Goal: Information Seeking & Learning: Find specific fact

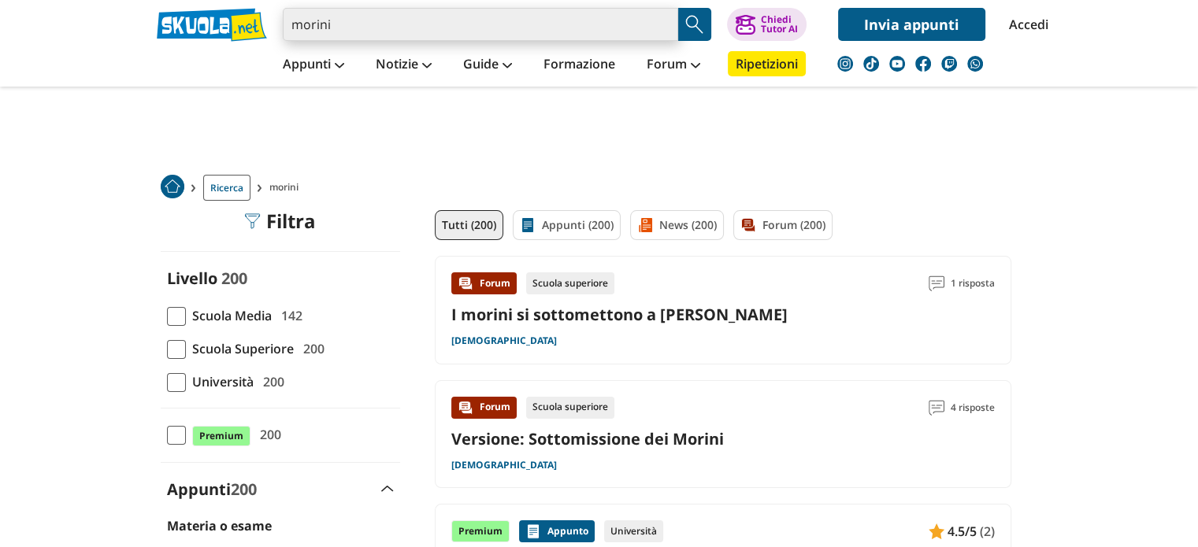
click at [523, 26] on input "morini" at bounding box center [480, 24] width 395 height 33
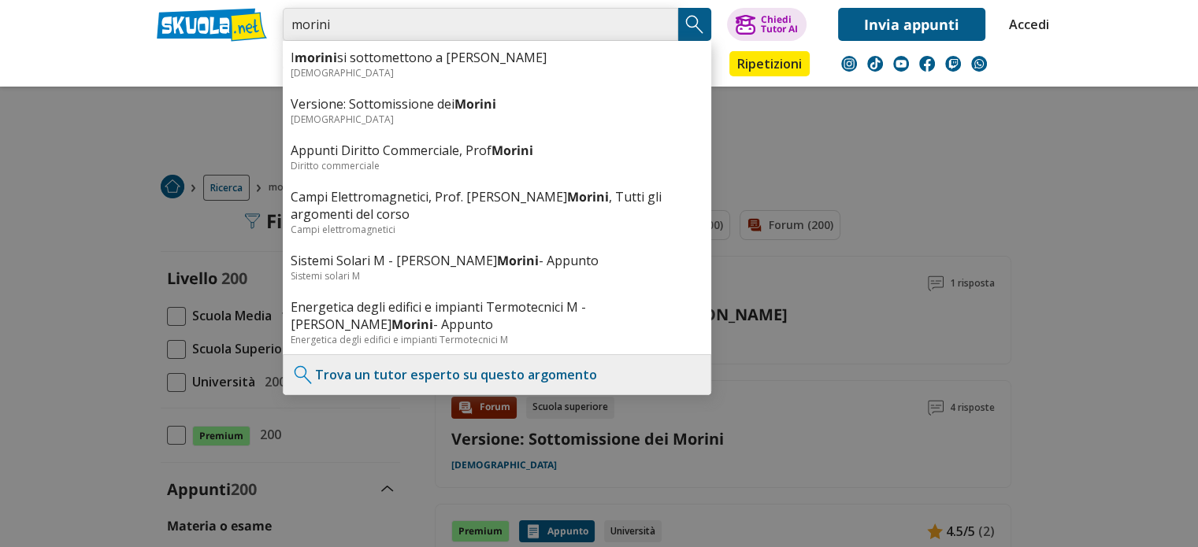
click at [362, 12] on input "morini" at bounding box center [480, 24] width 395 height 33
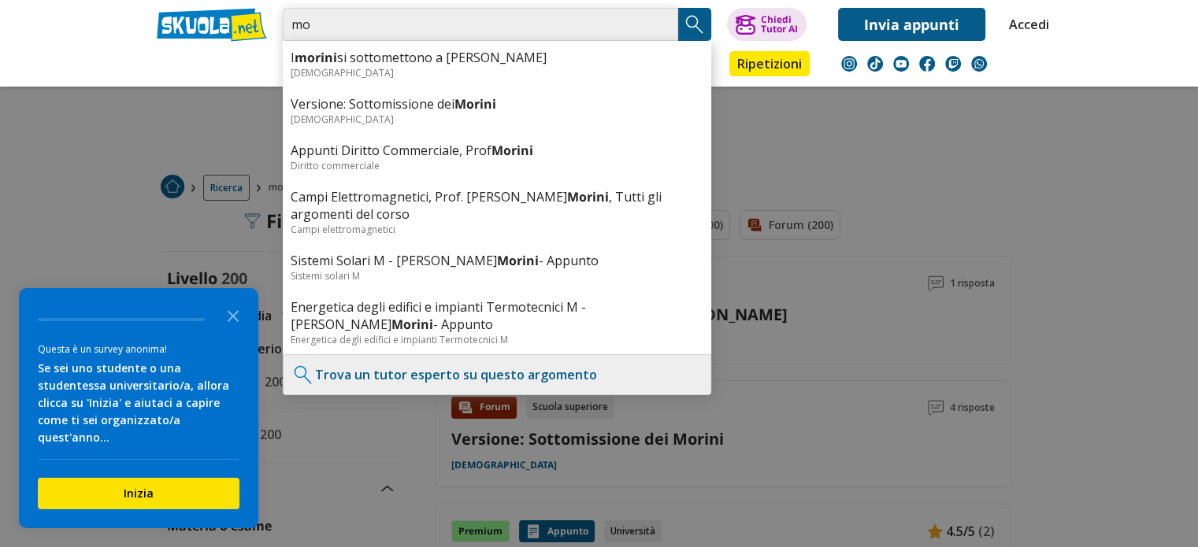
type input "m"
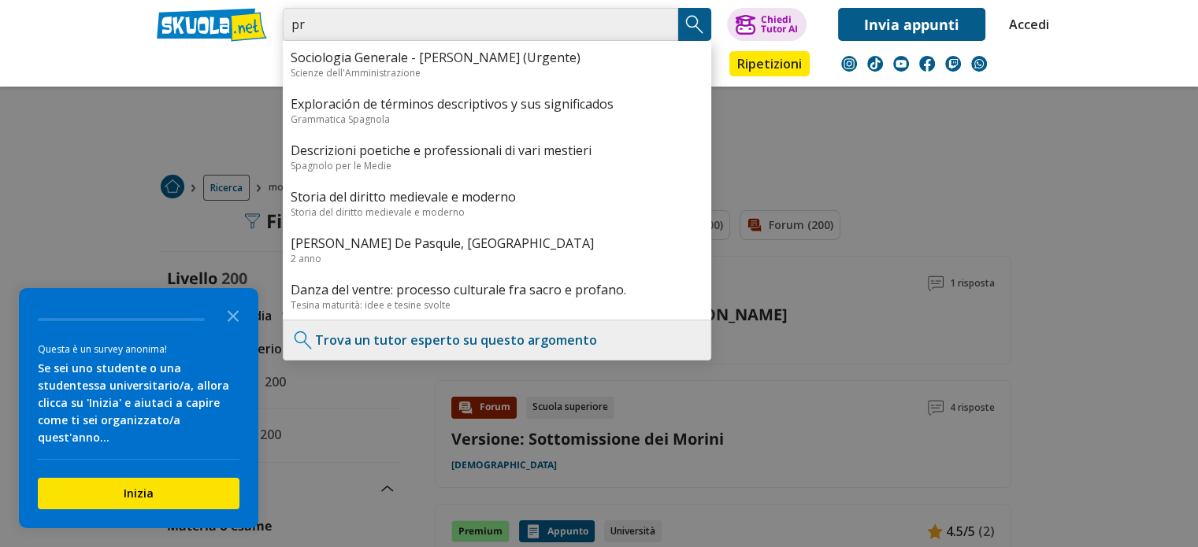
type input "p"
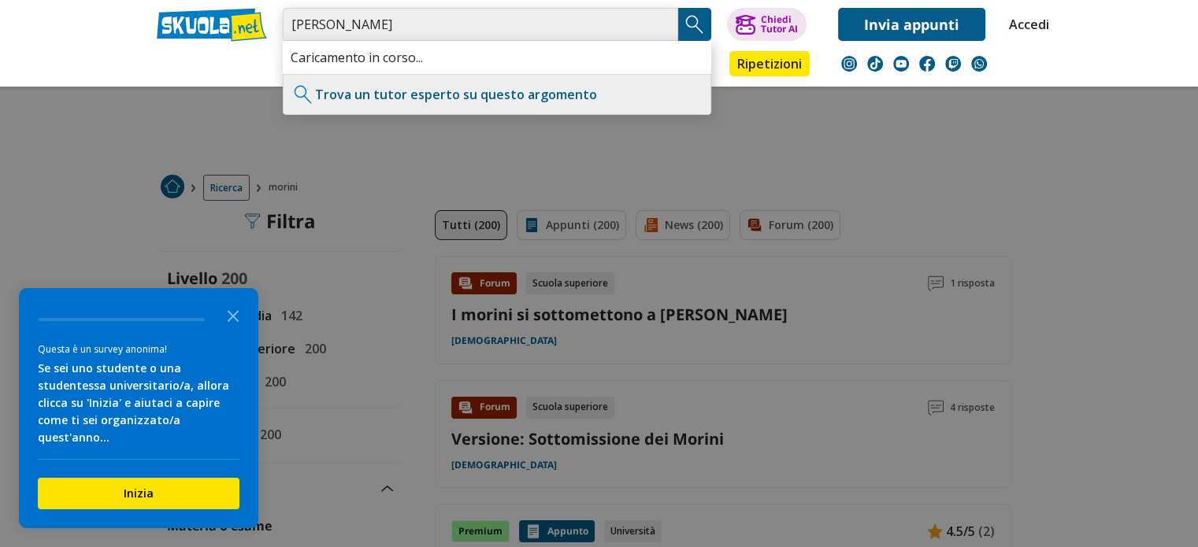
type input "[PERSON_NAME]"
click at [706, 26] on img "Search Button" at bounding box center [695, 25] width 24 height 24
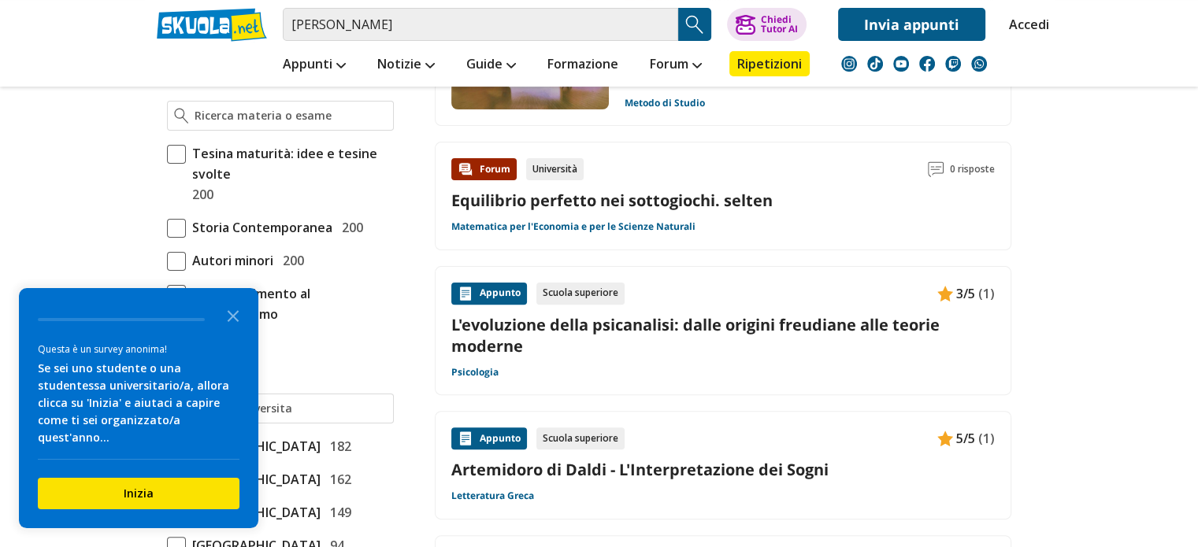
scroll to position [236, 0]
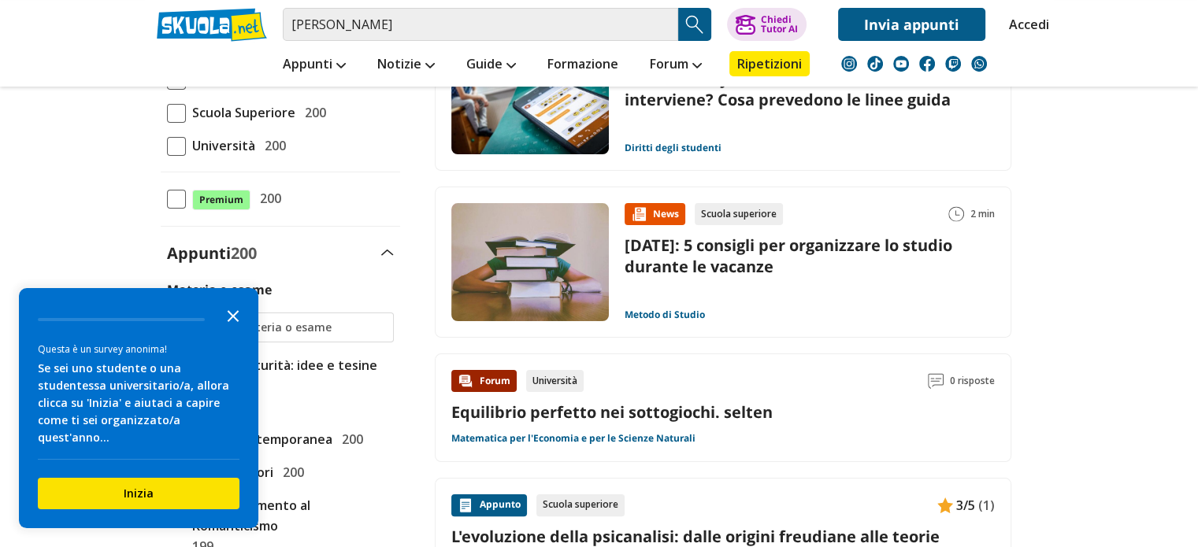
click at [234, 329] on icon "Close the survey" at bounding box center [233, 315] width 32 height 32
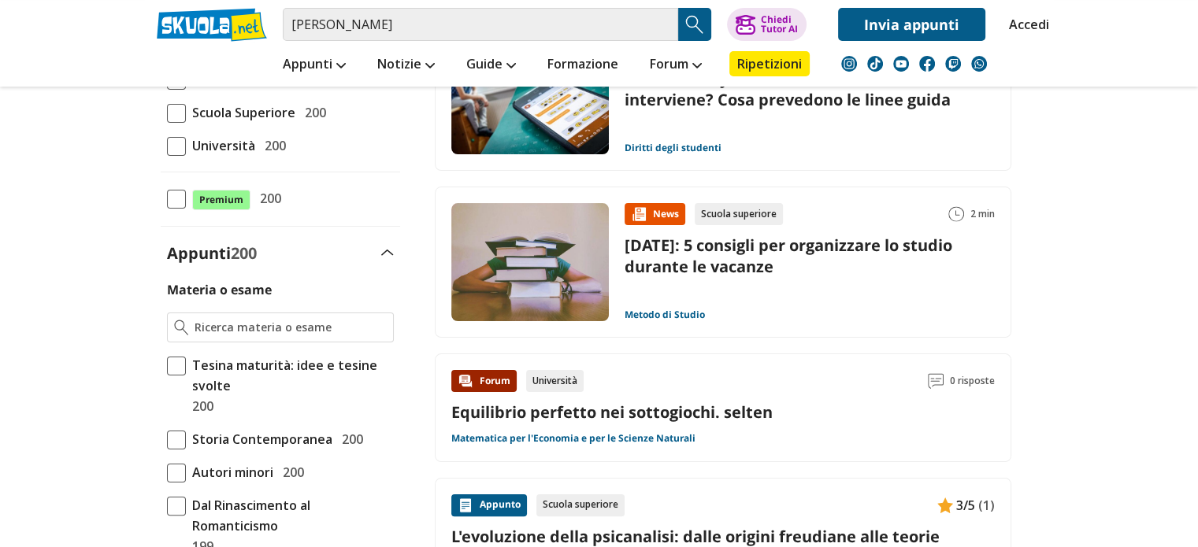
click at [1029, 19] on link "Accedi" at bounding box center [1025, 24] width 33 height 33
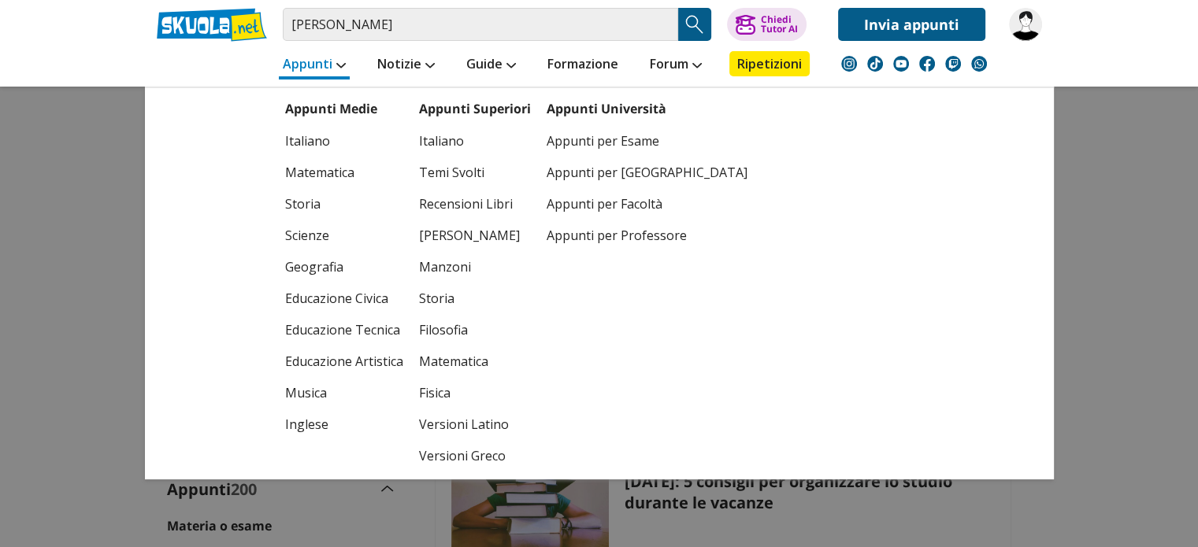
click at [335, 66] on link "Appunti" at bounding box center [314, 65] width 71 height 28
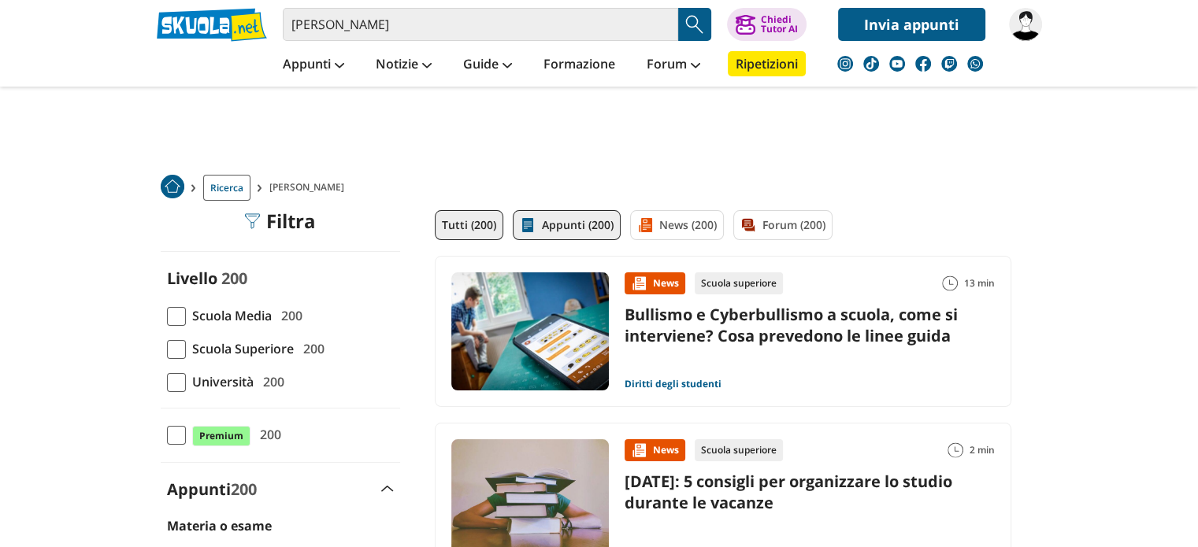
click at [584, 210] on link "Appunti (200)" at bounding box center [567, 225] width 108 height 30
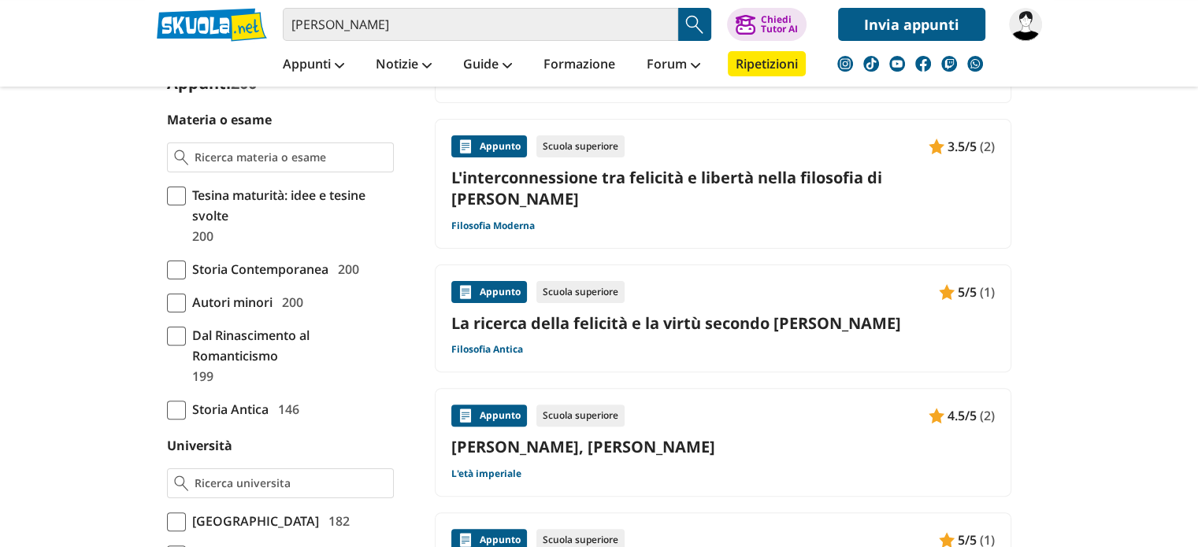
scroll to position [788, 0]
